Goal: Task Accomplishment & Management: Use online tool/utility

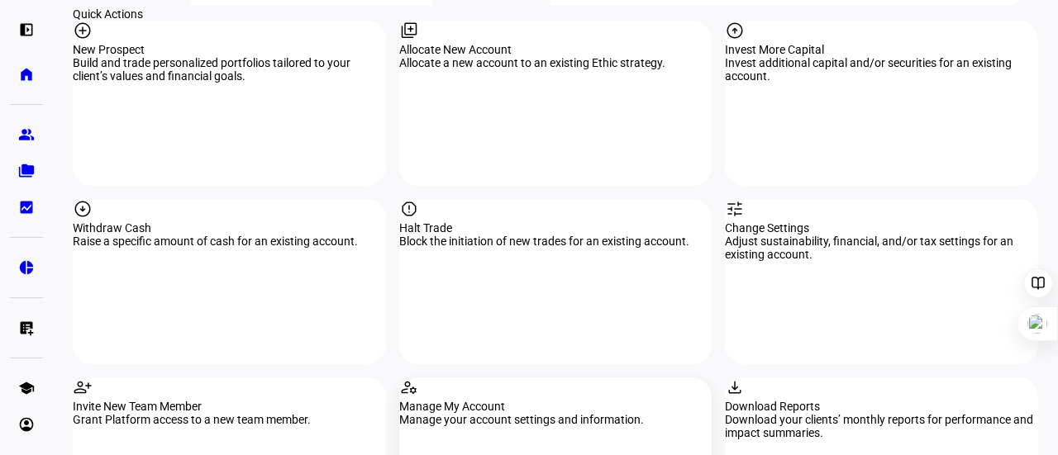
scroll to position [1521, 0]
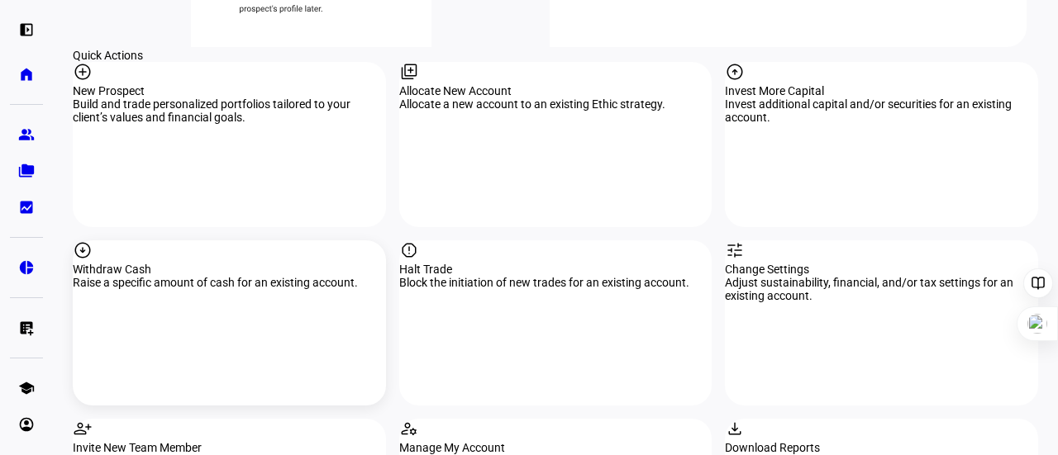
click at [221, 274] on div "Withdraw Cash" at bounding box center [229, 269] width 313 height 13
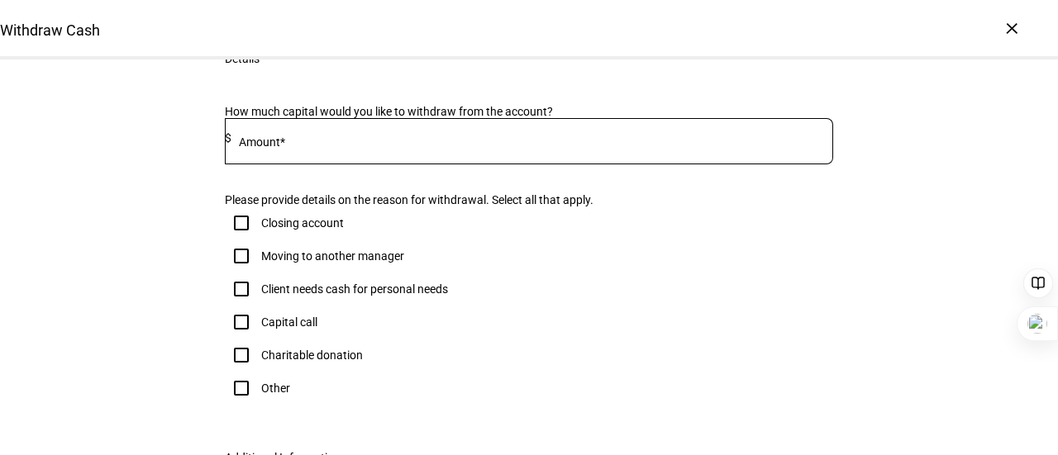
scroll to position [56, 0]
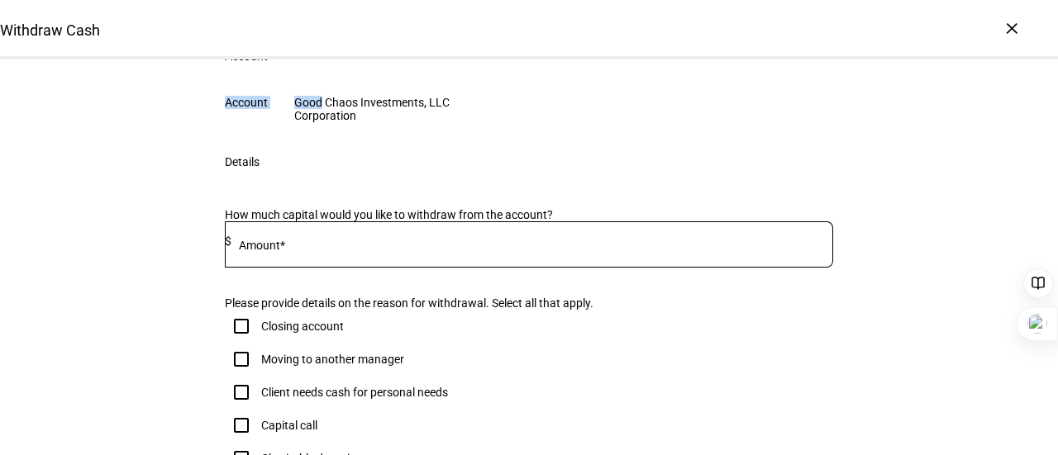
drag, startPoint x: 562, startPoint y: 244, endPoint x: 240, endPoint y: 252, distance: 322.4
click at [240, 136] on eth-form-table-row "Account Good Chaos Investments, LLC Corporation" at bounding box center [528, 109] width 661 height 53
click at [240, 109] on div "Account" at bounding box center [246, 102] width 43 height 13
click at [642, 136] on eth-form-table-row "Account Good Chaos Investments, LLC Corporation" at bounding box center [528, 109] width 661 height 53
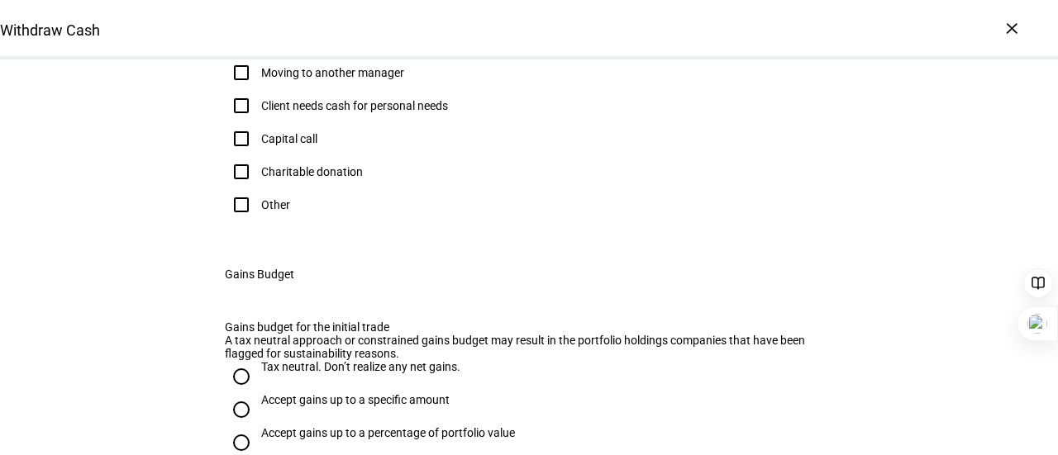
scroll to position [355, 0]
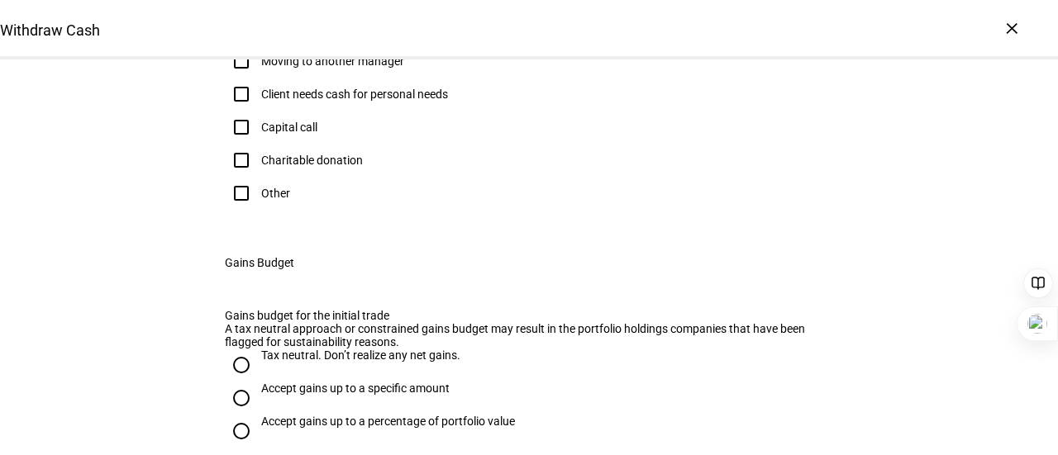
type input "1"
click at [243, 210] on input "Other" at bounding box center [241, 193] width 33 height 33
checkbox input "true"
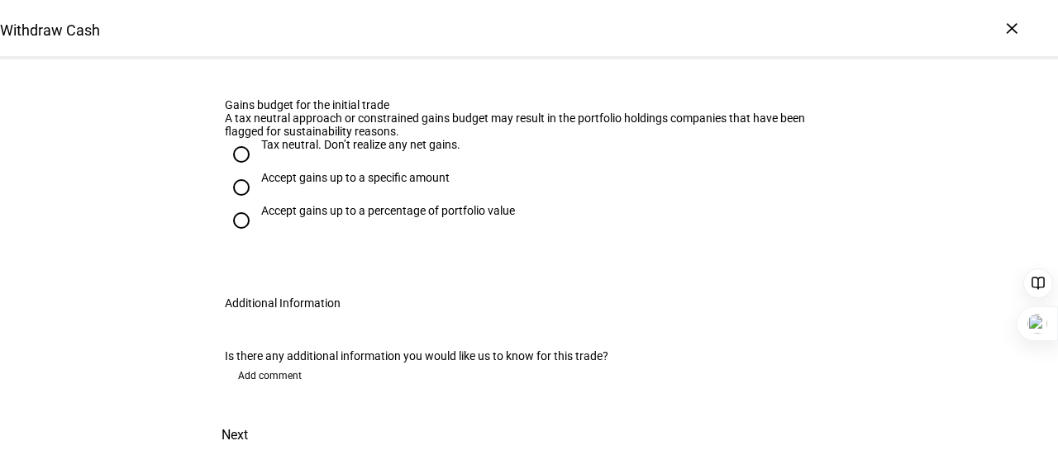
scroll to position [869, 0]
click at [227, 171] on input "Tax neutral. Don’t realize any net gains." at bounding box center [241, 154] width 33 height 33
radio input "true"
click at [259, 363] on span "Add comment" at bounding box center [270, 376] width 64 height 26
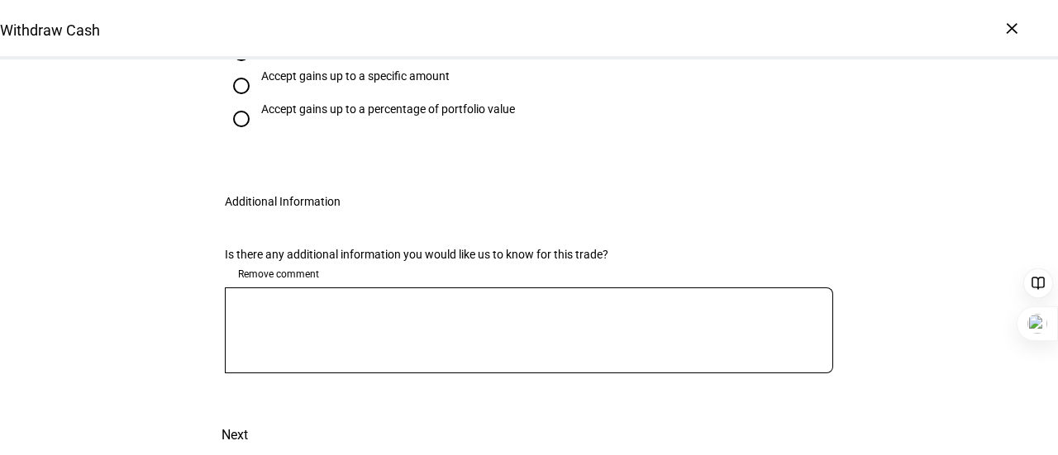
scroll to position [1104, 0]
click at [381, 301] on textarea at bounding box center [529, 331] width 608 height 60
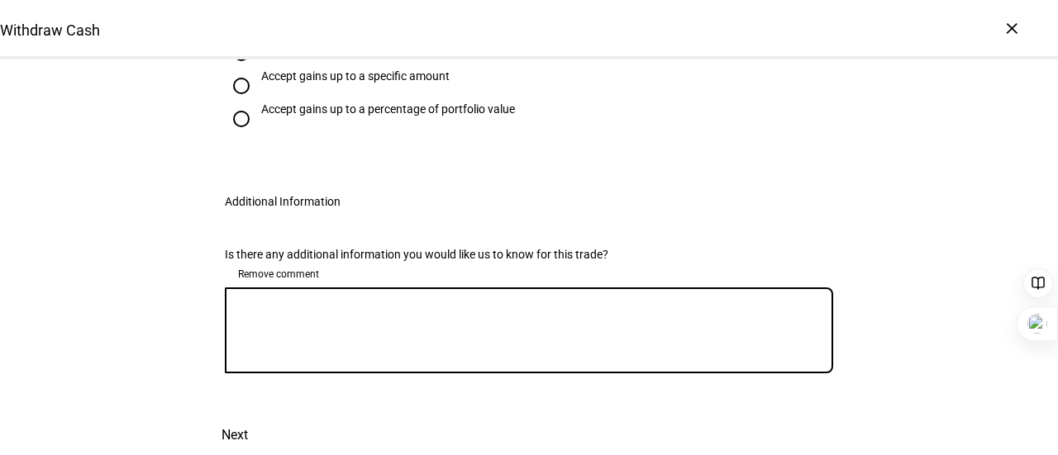
click at [381, 301] on textarea at bounding box center [529, 331] width 608 height 60
paste textarea "o Please also include [EMAIL_ADDRESS][DOMAIN_NAME], [EMAIL_ADDRESS][DOMAIN_NAME…"
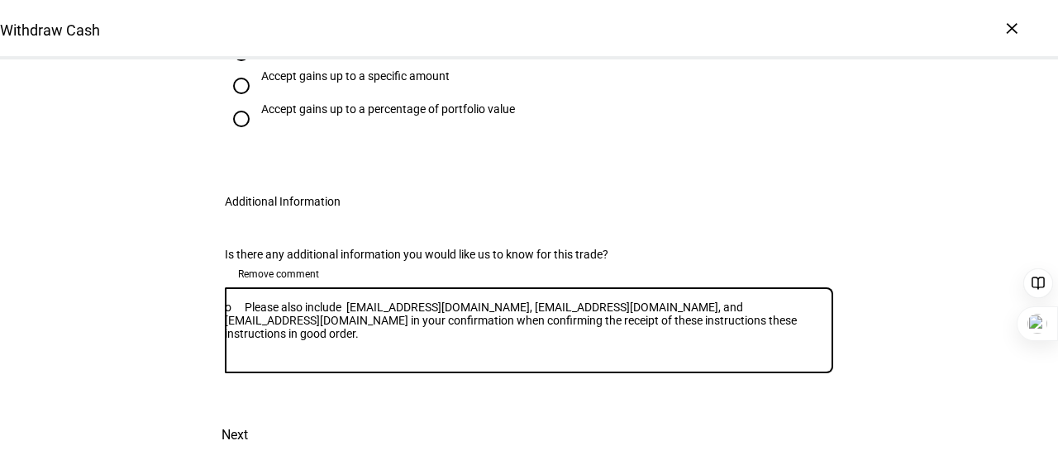
drag, startPoint x: 256, startPoint y: 259, endPoint x: 119, endPoint y: 251, distance: 137.4
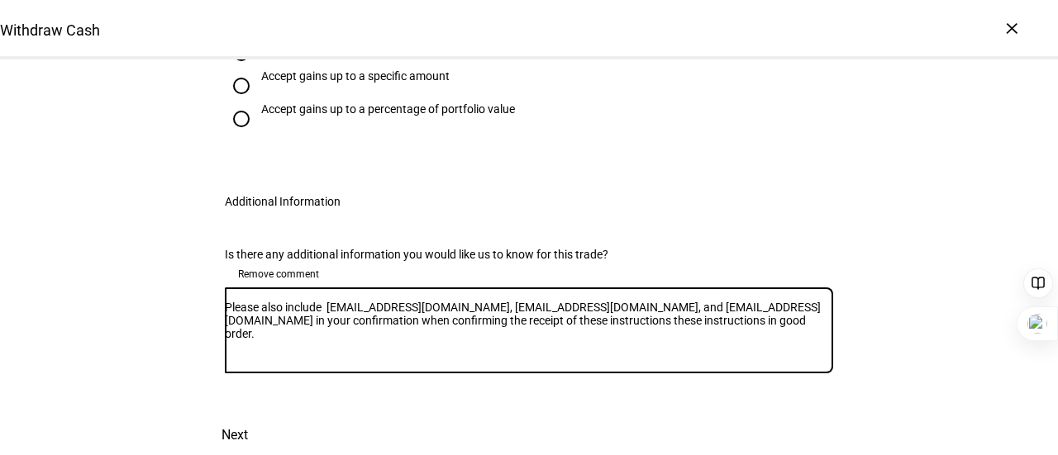
type textarea "Please also include [EMAIL_ADDRESS][DOMAIN_NAME], [EMAIL_ADDRESS][DOMAIN_NAME],…"
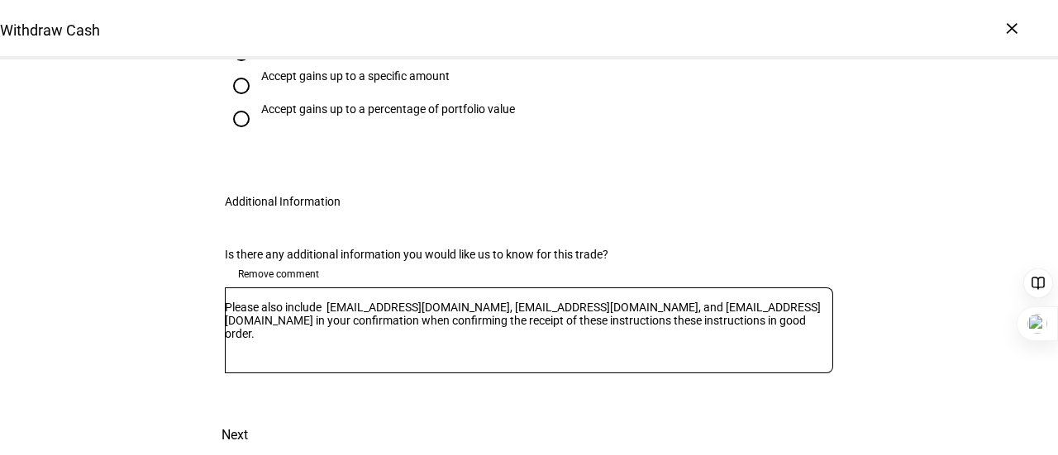
click at [248, 416] on span "Next" at bounding box center [234, 436] width 26 height 40
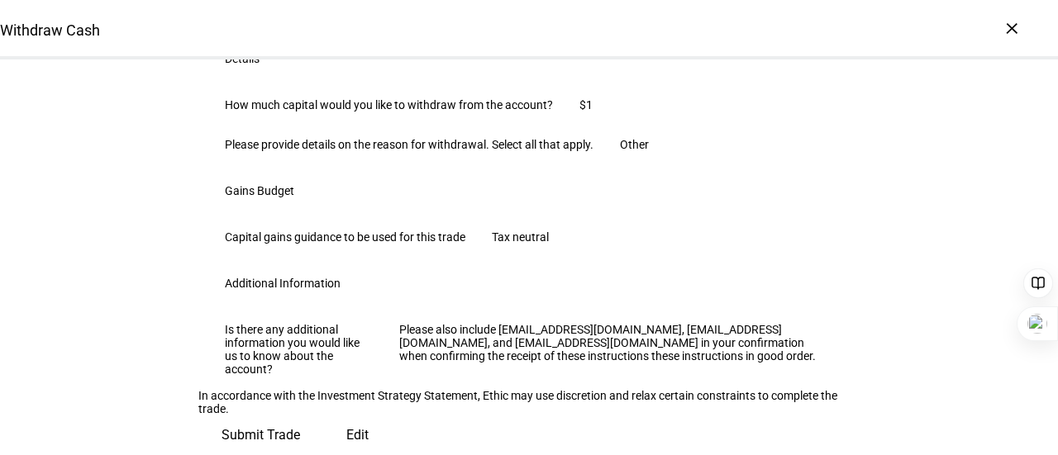
scroll to position [330, 0]
